Goal: Task Accomplishment & Management: Manage account settings

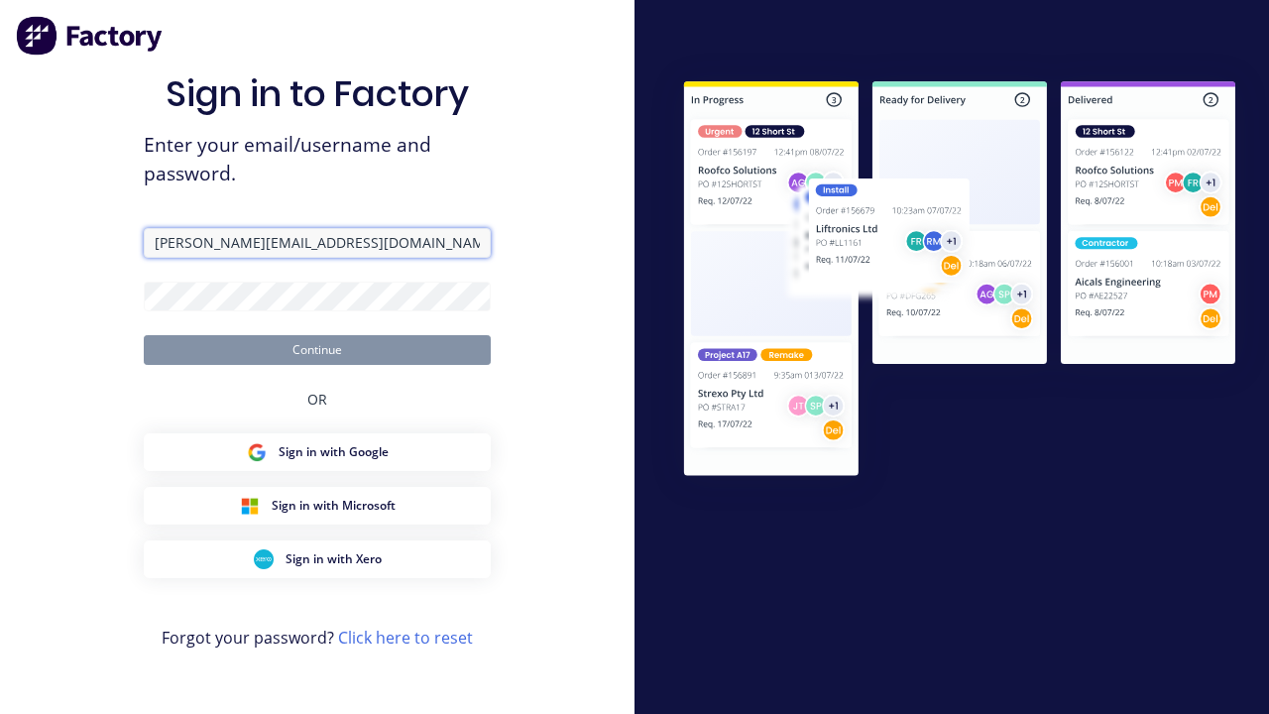
type input "[PERSON_NAME][EMAIL_ADDRESS][DOMAIN_NAME]"
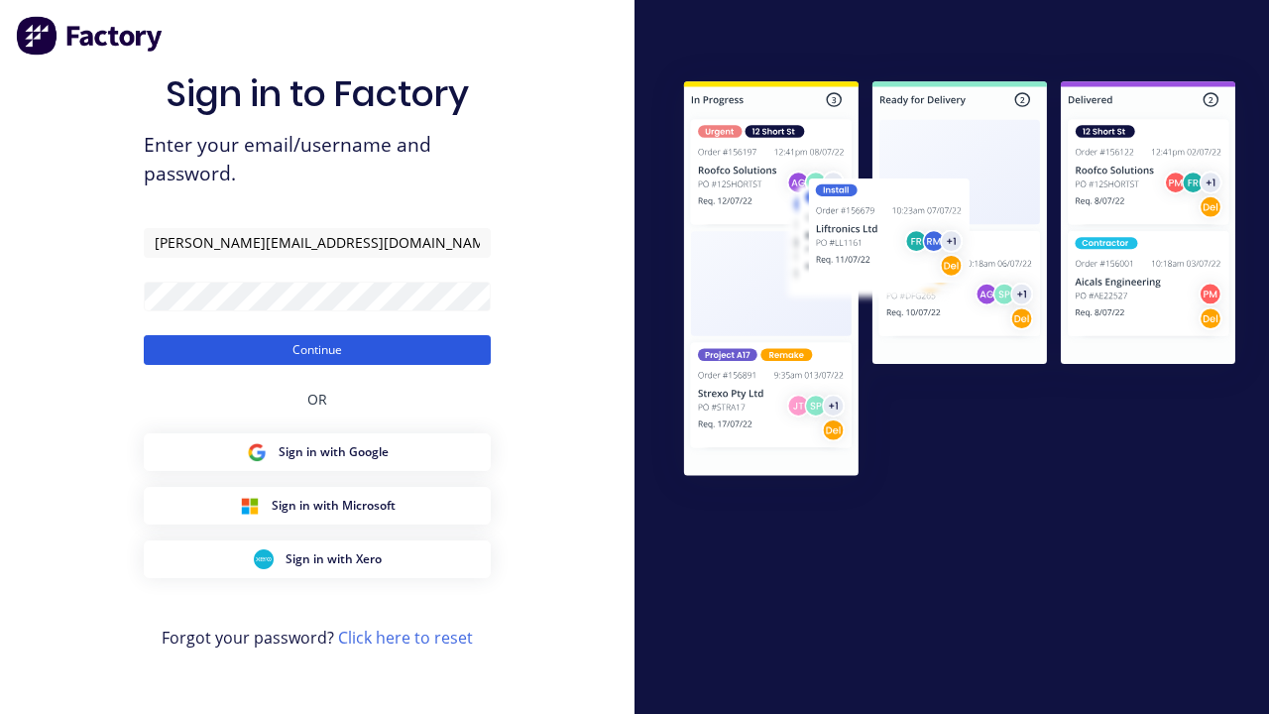
click at [317, 349] on button "Continue" at bounding box center [317, 350] width 347 height 30
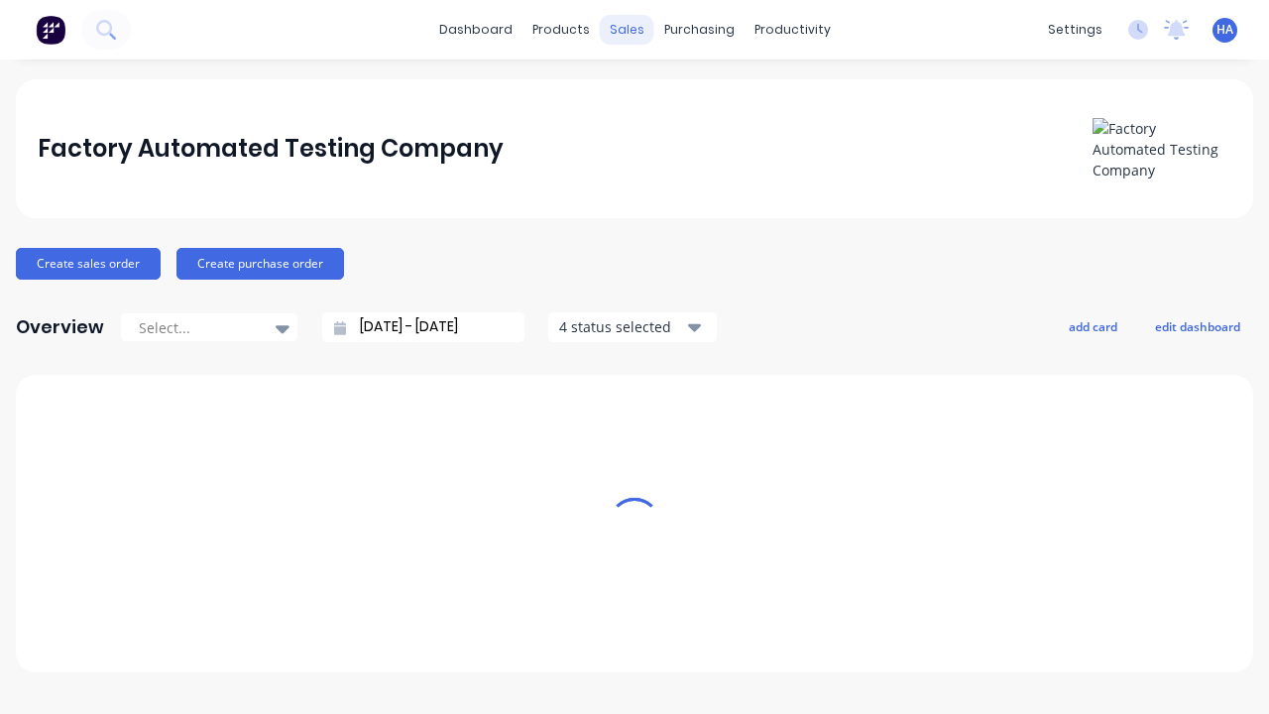
click at [627, 30] on div "sales" at bounding box center [627, 30] width 55 height 30
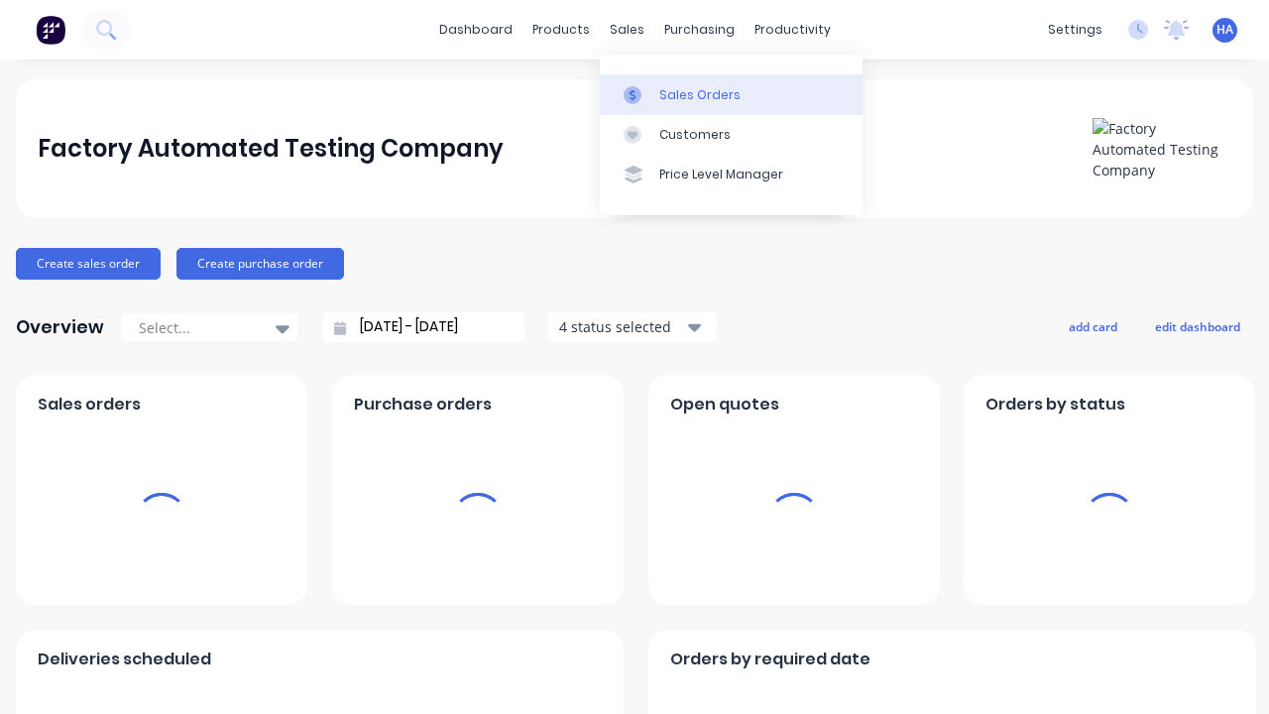
click at [731, 94] on div "Sales Orders" at bounding box center [699, 95] width 81 height 18
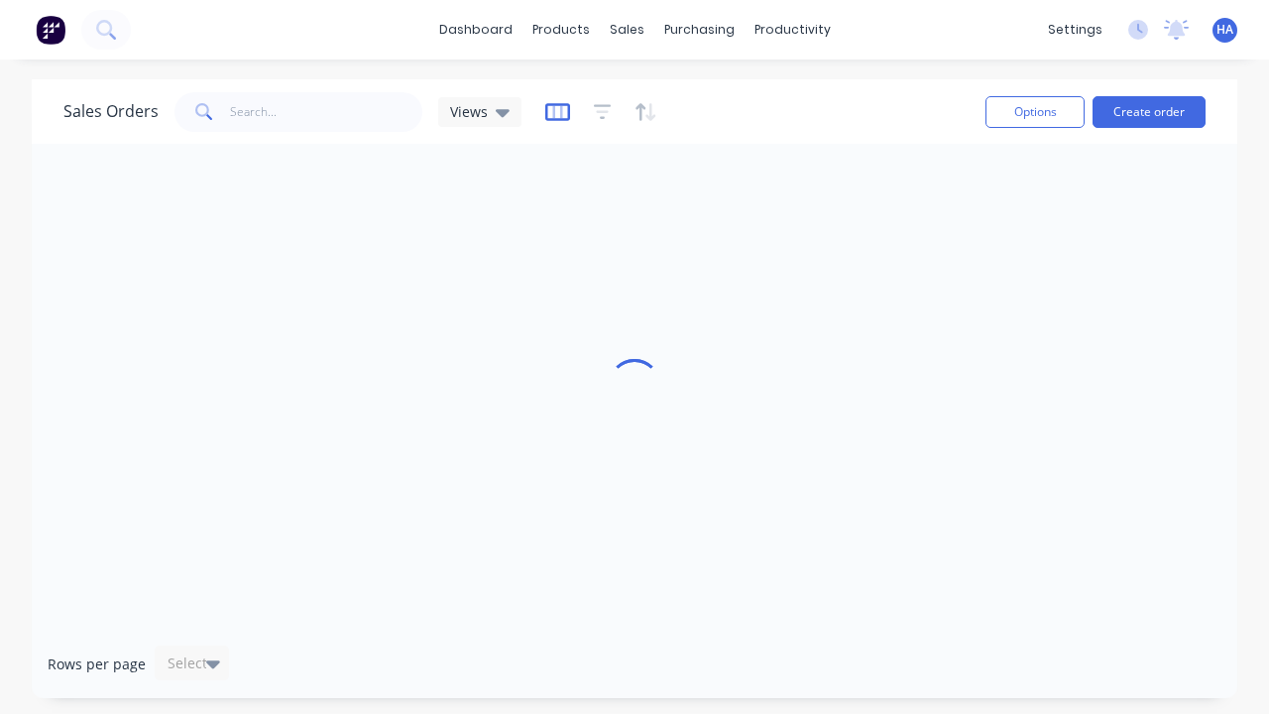
click at [554, 111] on icon "button" at bounding box center [557, 112] width 25 height 20
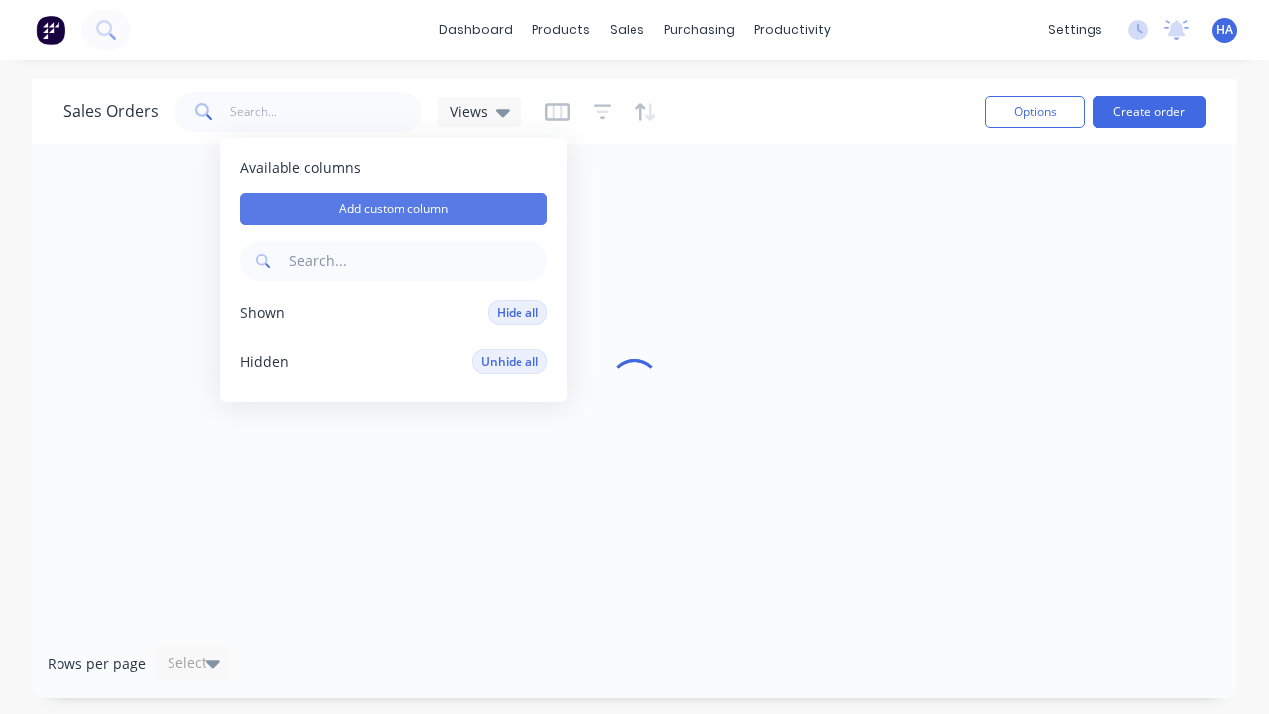
click at [394, 209] on button "Add custom column" at bounding box center [393, 209] width 307 height 32
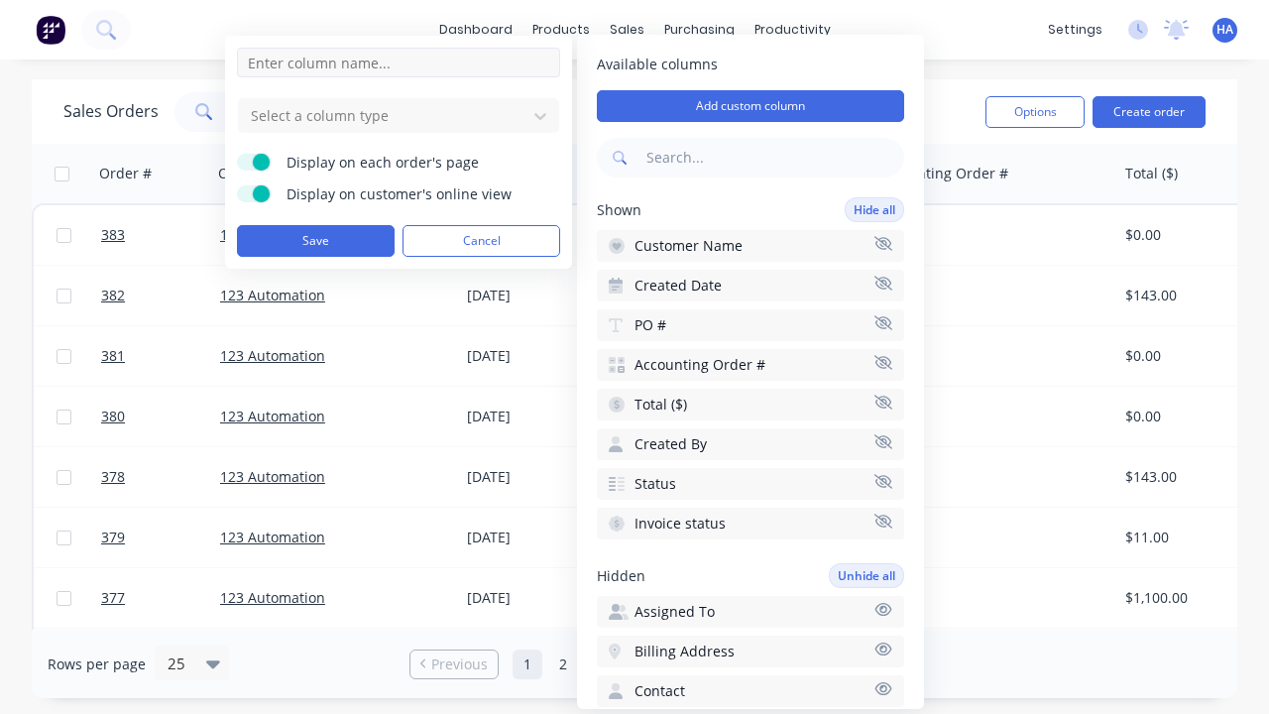
click at [399, 62] on input at bounding box center [398, 63] width 323 height 30
type input "New Custom Date Picker Column"
click at [383, 115] on div at bounding box center [383, 115] width 268 height 25
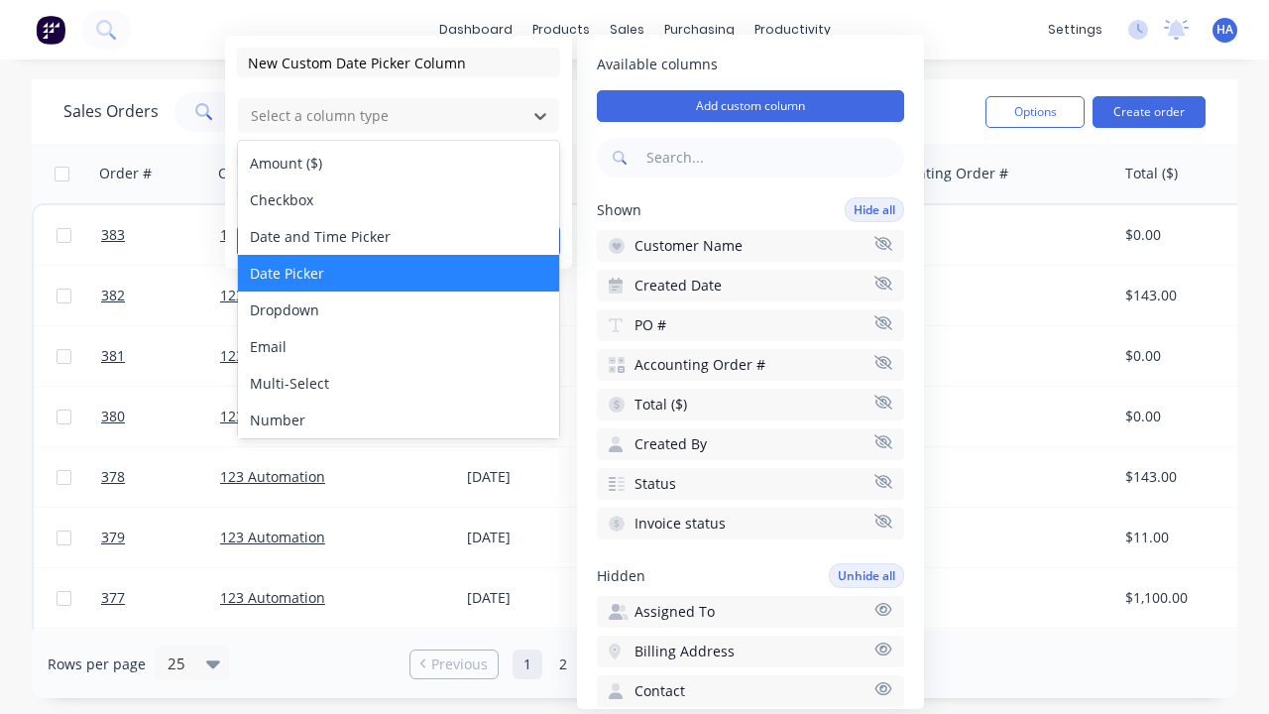
click at [399, 273] on div "Date Picker" at bounding box center [398, 273] width 321 height 37
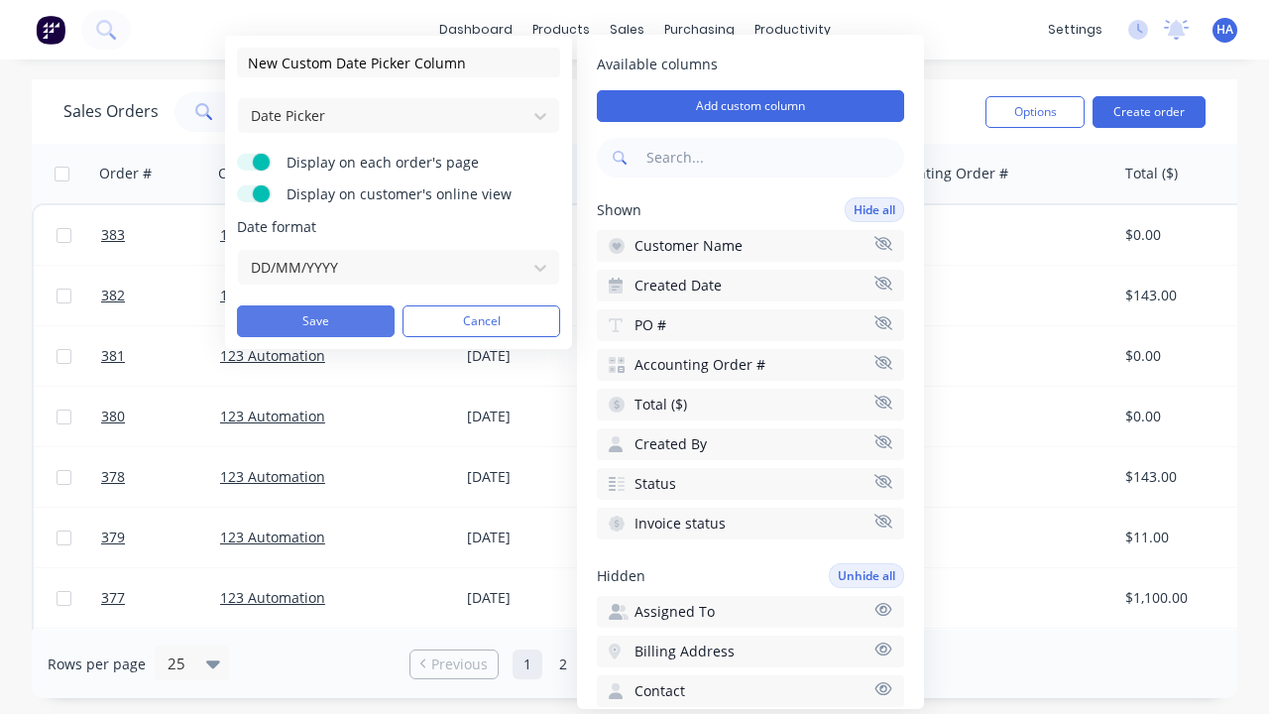
click at [315, 321] on button "Save" at bounding box center [316, 321] width 158 height 32
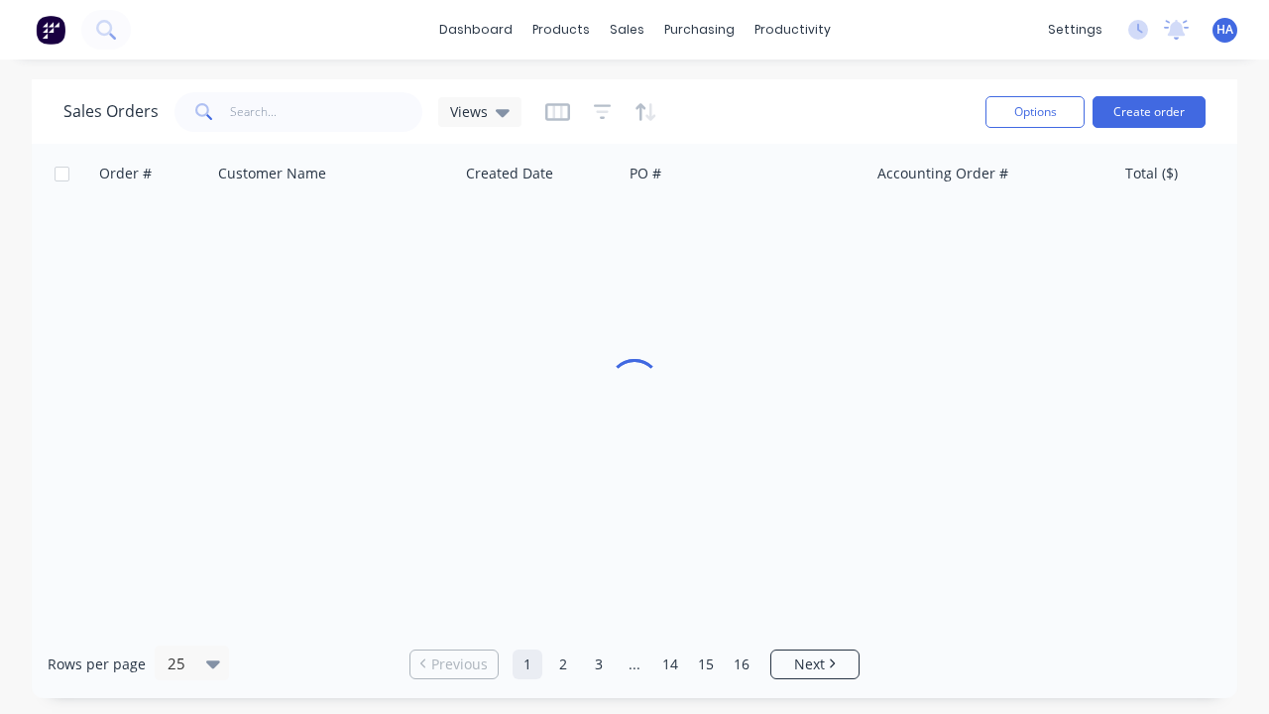
scroll to position [0, 1013]
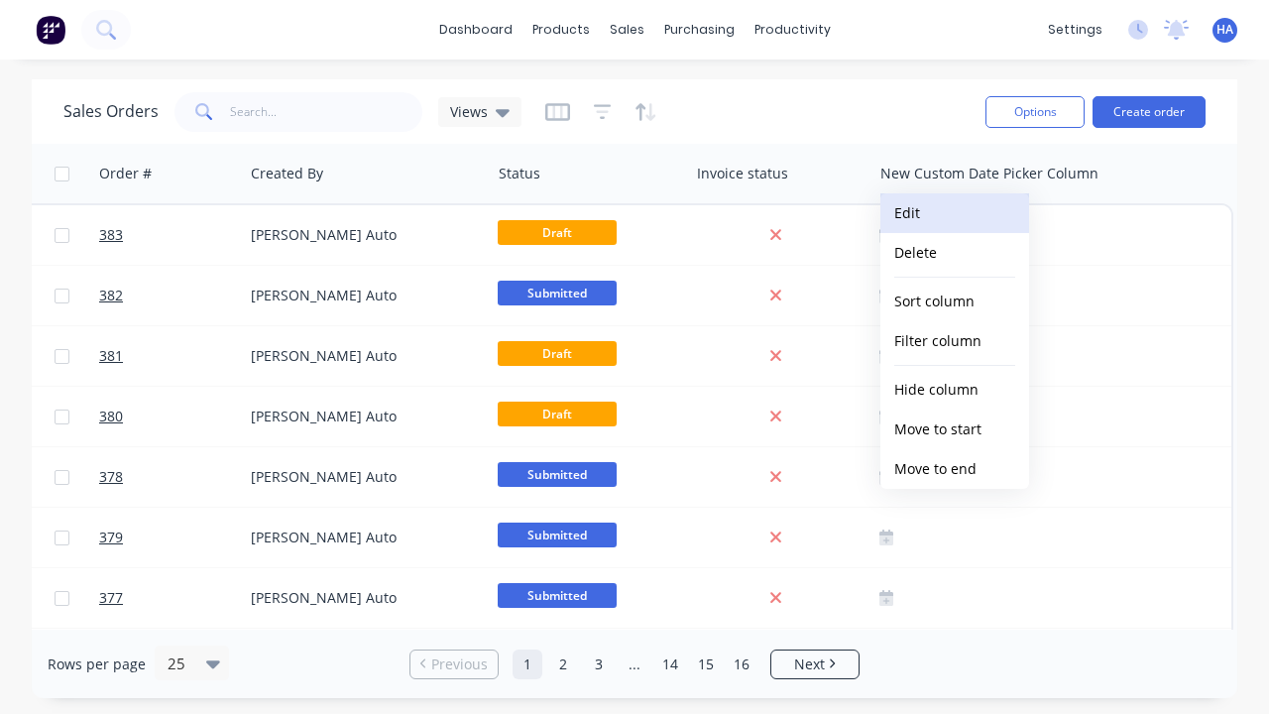
click at [955, 213] on button "Edit" at bounding box center [954, 213] width 149 height 40
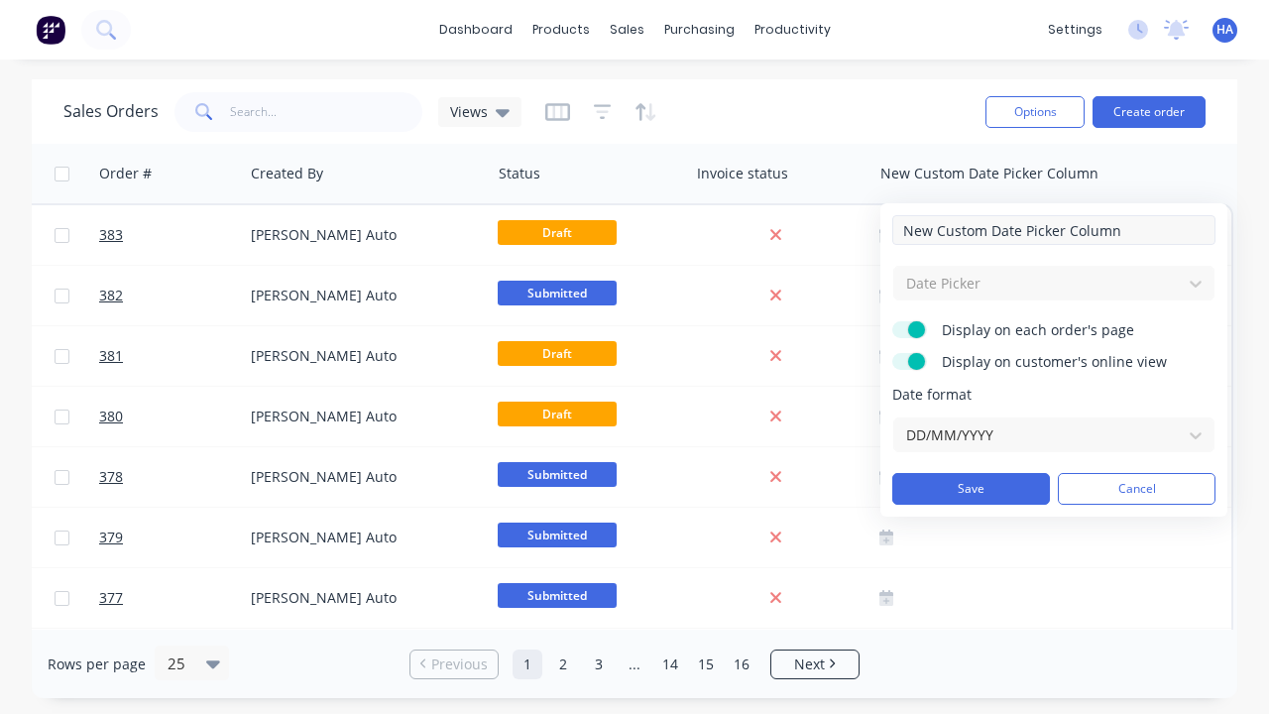
click at [1054, 230] on input "New Custom Date Picker Column" at bounding box center [1053, 230] width 323 height 30
type input "New Custom Date Picker Column - Updated"
click at [971, 489] on button "Save" at bounding box center [971, 489] width 158 height 32
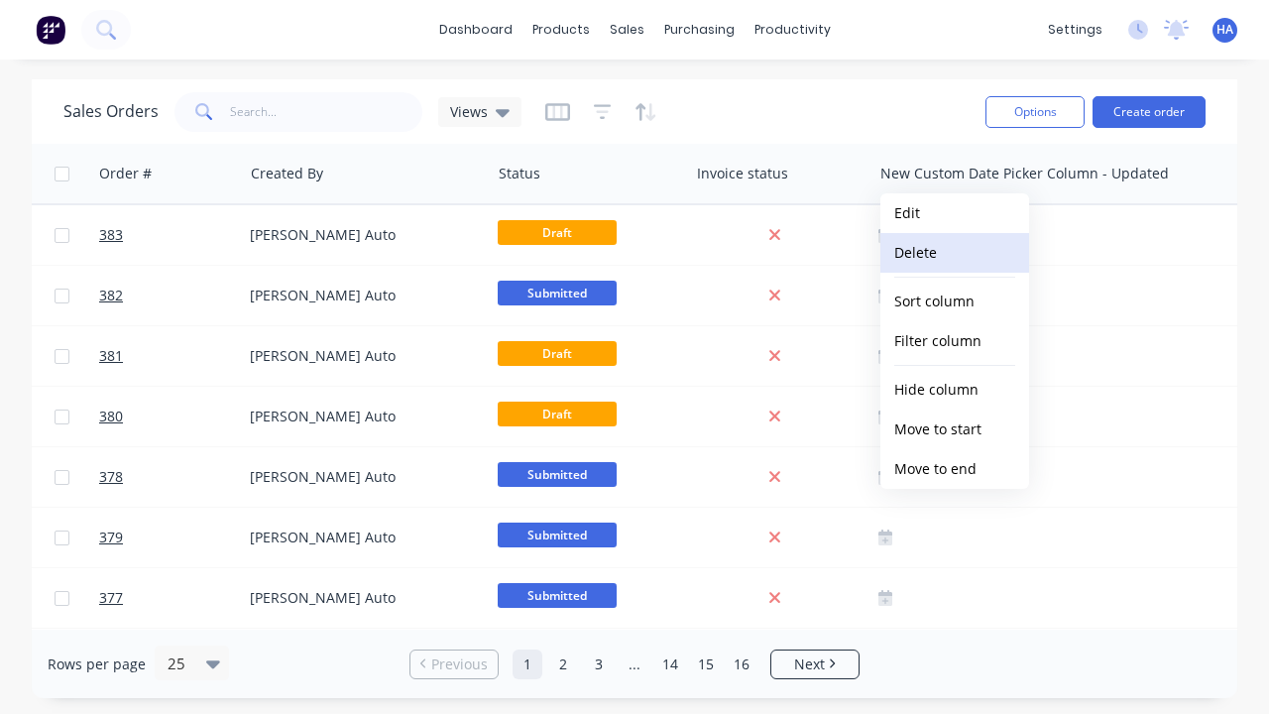
click at [955, 253] on button "Delete" at bounding box center [954, 253] width 149 height 40
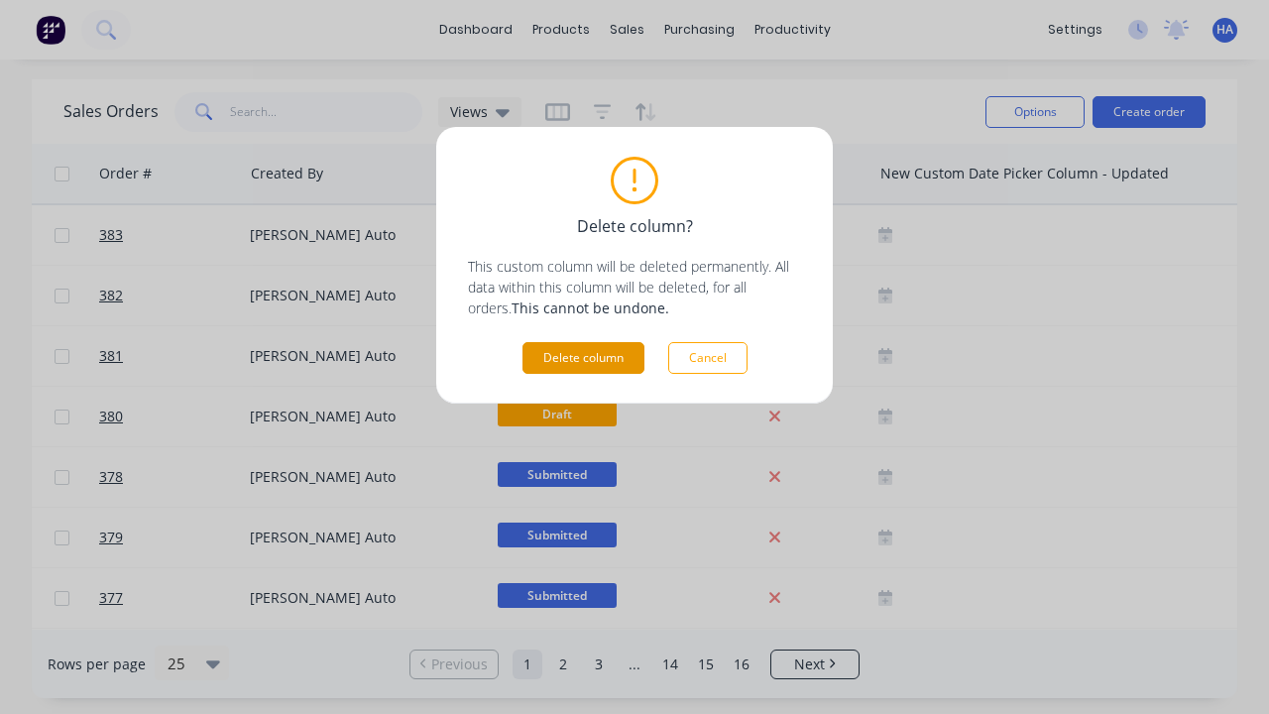
click at [583, 358] on button "Delete column" at bounding box center [583, 358] width 122 height 32
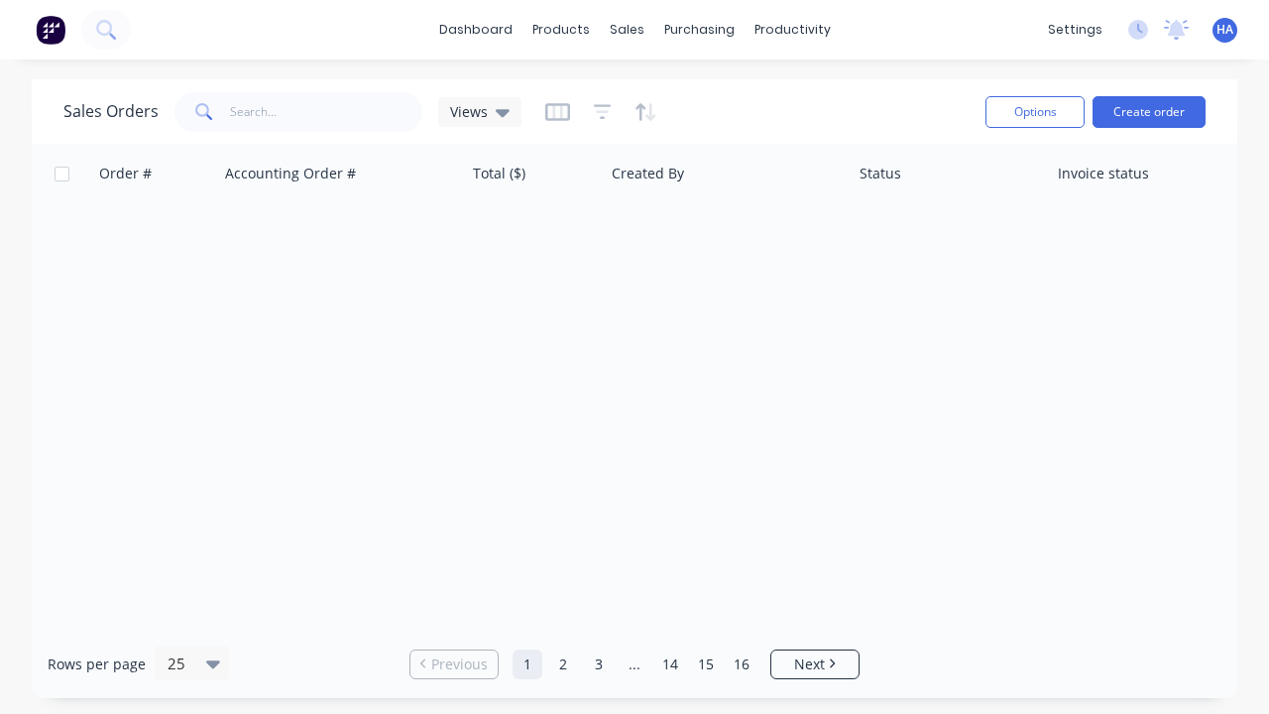
scroll to position [0, 652]
